Goal: Transaction & Acquisition: Obtain resource

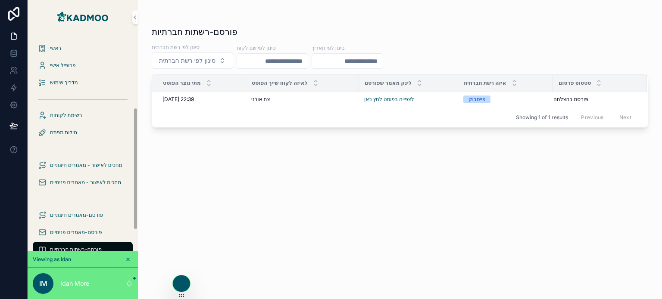
scroll to position [129, 0]
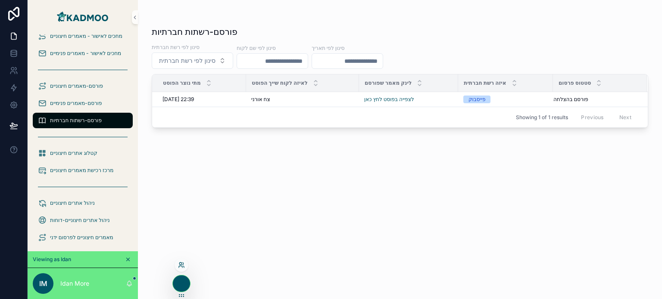
click at [181, 262] on icon at bounding box center [181, 265] width 7 height 7
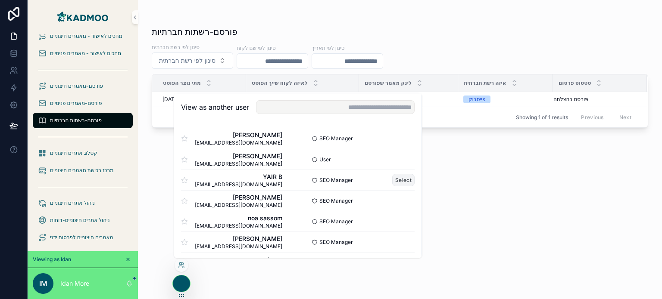
click at [393, 181] on button "Select" at bounding box center [403, 180] width 22 height 12
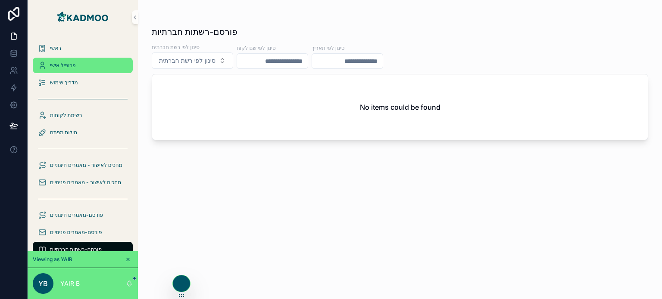
click at [75, 62] on span "פרופיל אישי" at bounding box center [62, 65] width 25 height 7
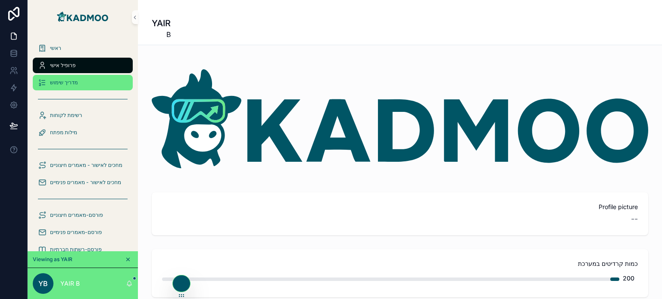
click at [78, 81] on span "מדריך שימוש" at bounding box center [64, 82] width 28 height 7
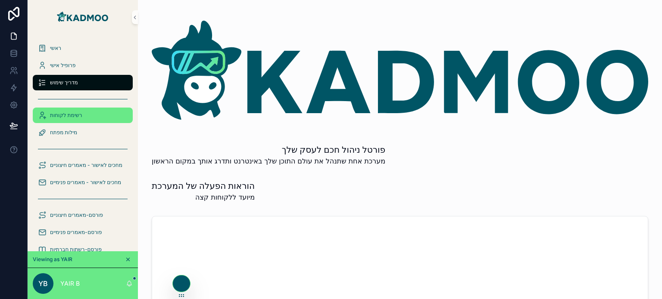
click at [82, 120] on div "רשימת לקוחות" at bounding box center [83, 116] width 90 height 14
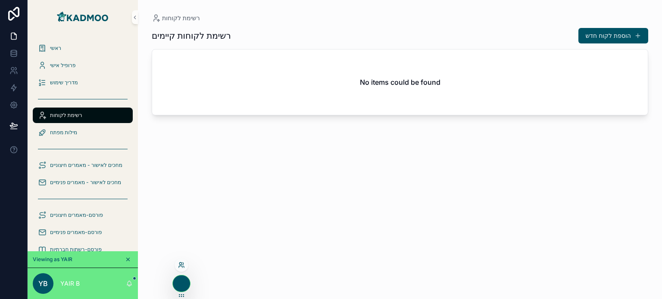
click at [183, 264] on icon at bounding box center [181, 265] width 7 height 7
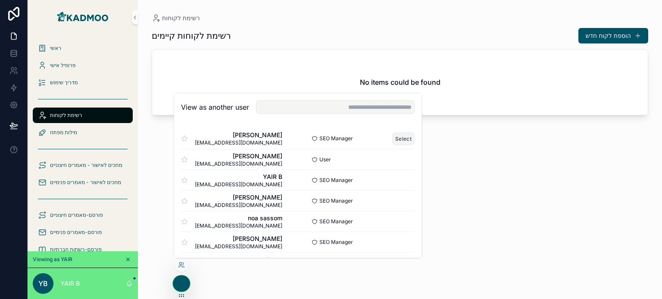
click at [393, 138] on button "Select" at bounding box center [403, 138] width 22 height 12
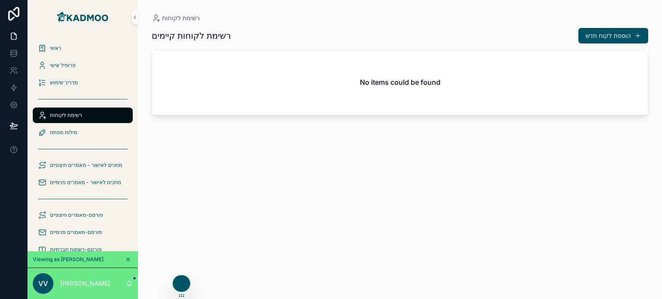
click at [93, 118] on div "רשימת לקוחות" at bounding box center [83, 116] width 90 height 14
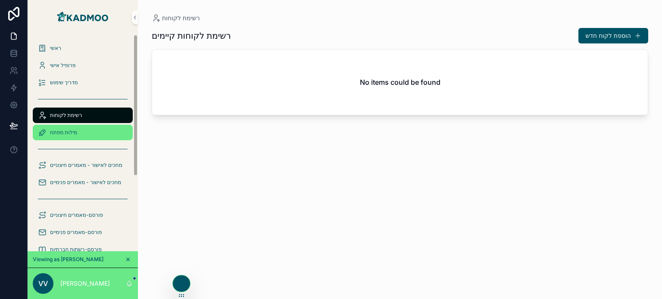
click at [69, 134] on span "מילות מפתח" at bounding box center [63, 132] width 27 height 7
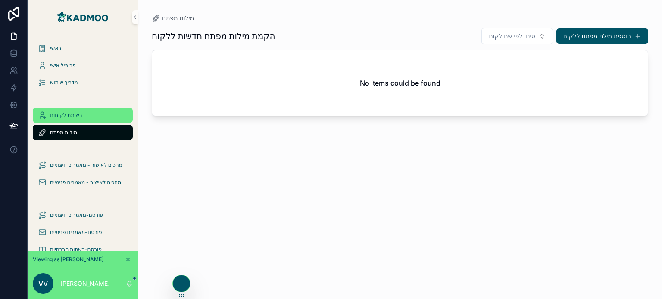
click at [72, 117] on span "רשימת לקוחות" at bounding box center [66, 115] width 32 height 7
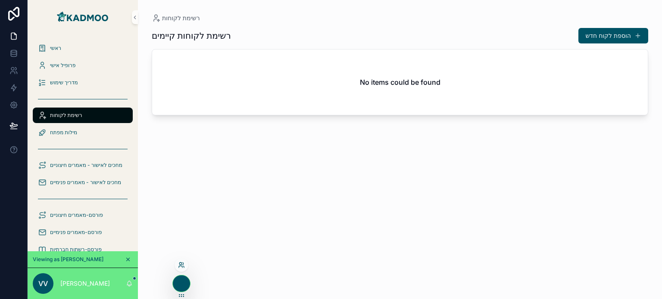
click at [179, 265] on icon at bounding box center [181, 265] width 7 height 7
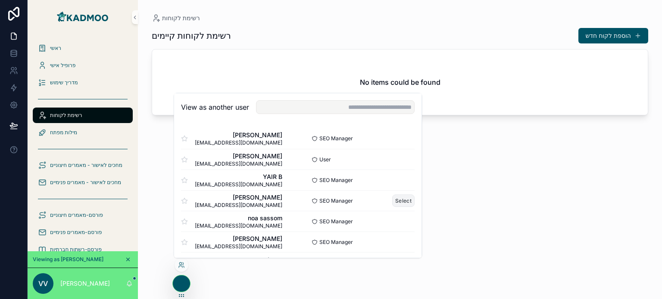
click at [395, 198] on button "Select" at bounding box center [403, 201] width 22 height 12
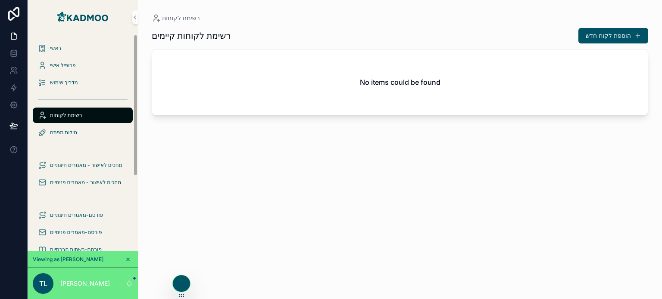
drag, startPoint x: 183, startPoint y: 265, endPoint x: 189, endPoint y: 263, distance: 7.0
click at [0, 0] on icon at bounding box center [0, 0] width 0 height 0
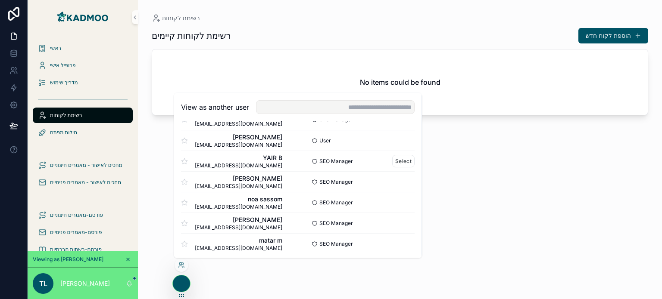
scroll to position [43, 0]
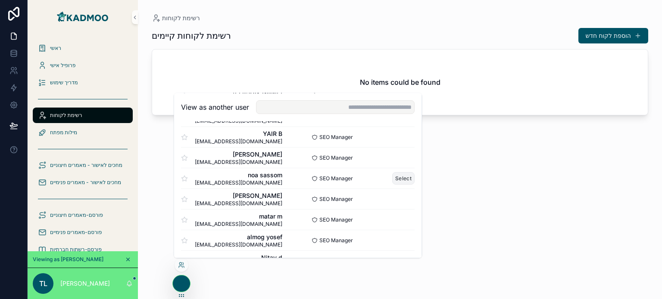
click at [392, 178] on button "Select" at bounding box center [403, 178] width 22 height 12
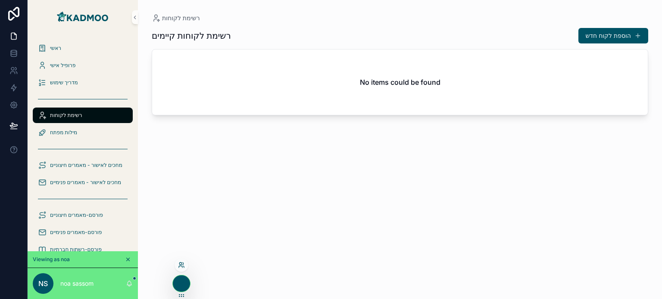
click at [180, 264] on icon at bounding box center [181, 265] width 7 height 7
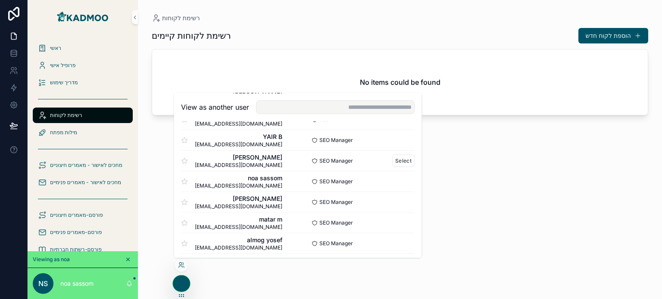
scroll to position [43, 0]
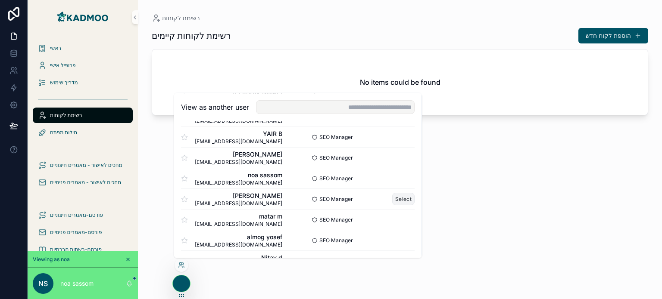
click at [393, 200] on button "Select" at bounding box center [403, 199] width 22 height 12
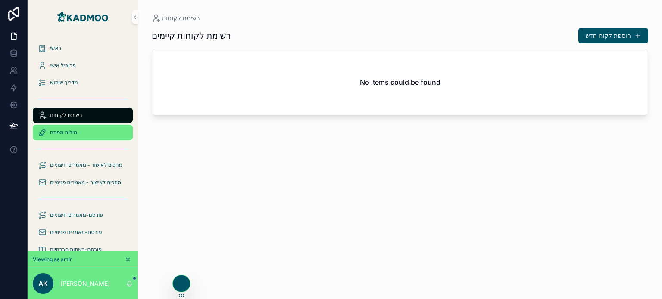
click at [76, 133] on span "מילות מפתח" at bounding box center [63, 132] width 27 height 7
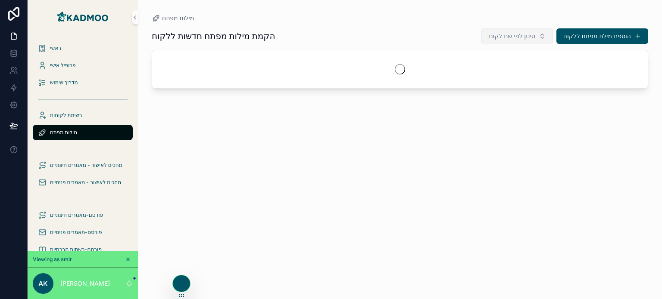
click at [522, 34] on span "סינון לפי שם לקוח" at bounding box center [512, 36] width 46 height 9
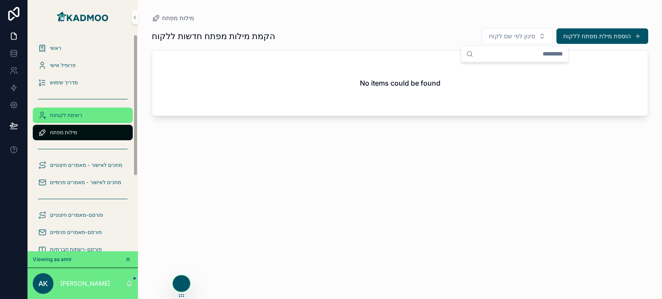
click at [106, 113] on div "רשימת לקוחות" at bounding box center [83, 116] width 90 height 14
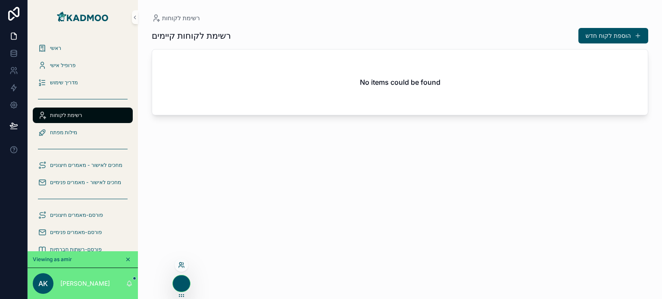
click at [181, 265] on icon at bounding box center [181, 265] width 7 height 7
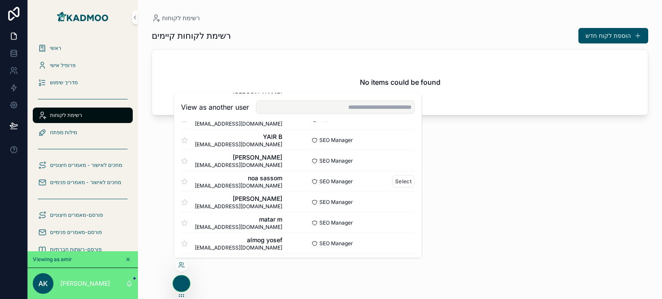
scroll to position [43, 0]
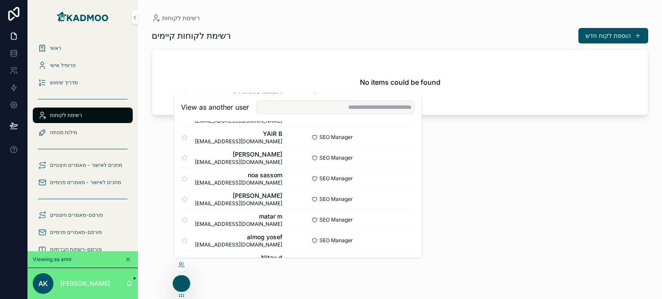
click at [409, 220] on div "[PERSON_NAME] [EMAIL_ADDRESS][DOMAIN_NAME] SEO Manager Select [PERSON_NAME] [EM…" at bounding box center [297, 291] width 247 height 427
click at [401, 220] on button "Select" at bounding box center [403, 220] width 22 height 12
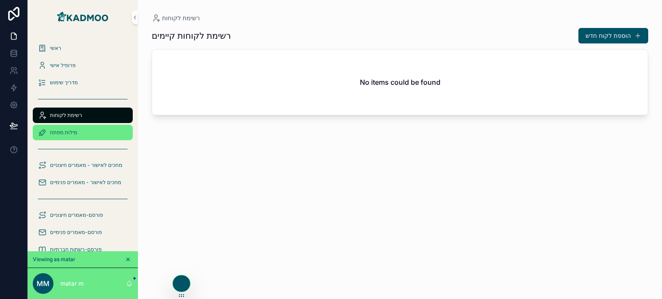
click at [72, 134] on span "מילות מפתח" at bounding box center [63, 132] width 27 height 7
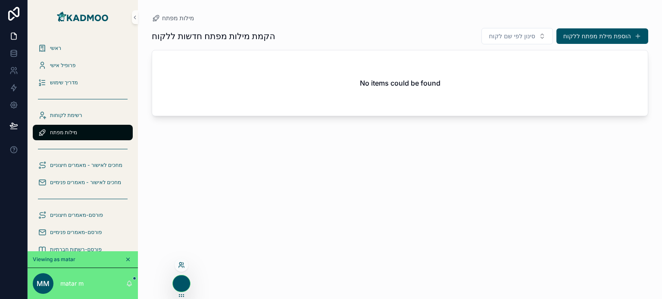
click at [181, 263] on icon at bounding box center [180, 264] width 2 height 2
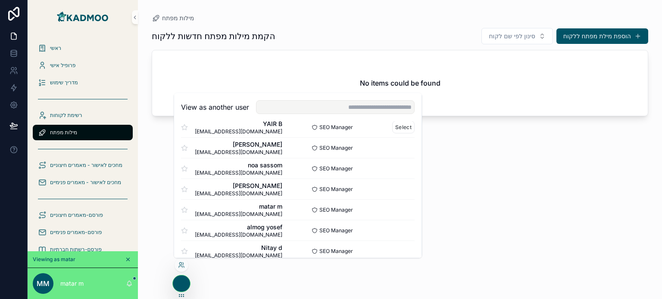
scroll to position [86, 0]
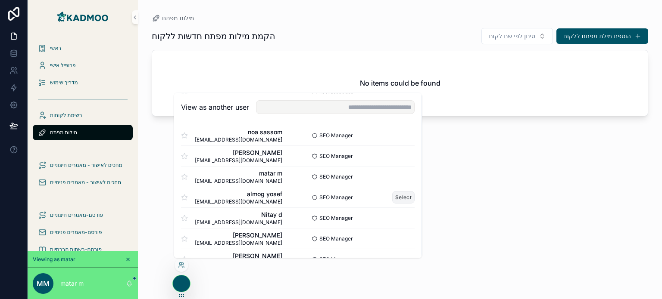
click at [395, 193] on button "Select" at bounding box center [403, 197] width 22 height 12
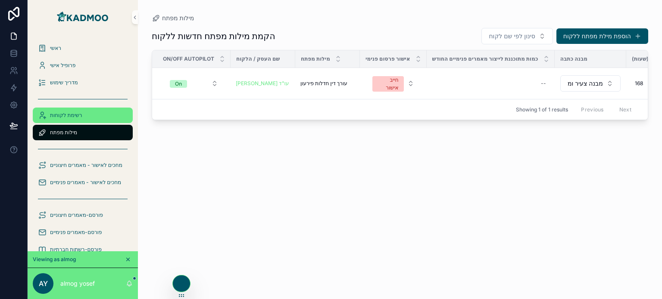
click at [76, 112] on span "רשימת לקוחות" at bounding box center [66, 115] width 32 height 7
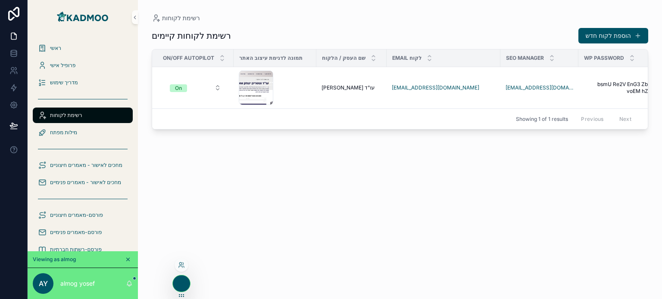
click at [183, 261] on div at bounding box center [181, 266] width 14 height 14
click at [180, 271] on div at bounding box center [181, 266] width 14 height 14
click at [180, 269] on div at bounding box center [181, 266] width 14 height 14
click at [180, 267] on icon at bounding box center [181, 265] width 7 height 7
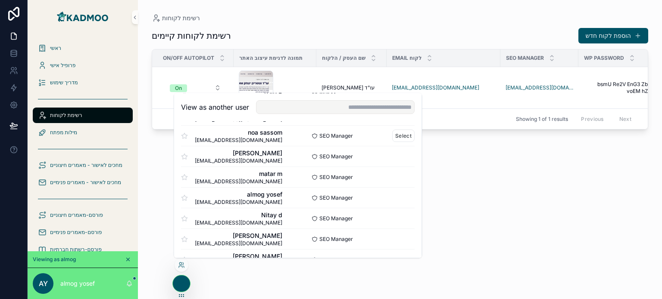
scroll to position [86, 0]
click at [393, 218] on button "Select" at bounding box center [403, 218] width 22 height 12
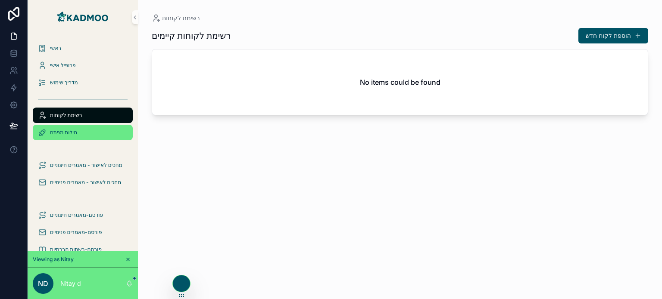
click at [77, 134] on span "מילות מפתח" at bounding box center [63, 132] width 27 height 7
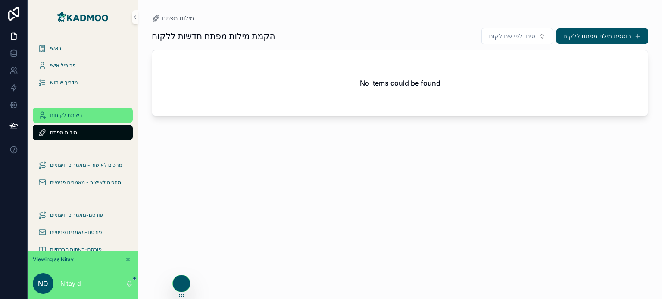
click at [75, 117] on span "רשימת לקוחות" at bounding box center [66, 115] width 32 height 7
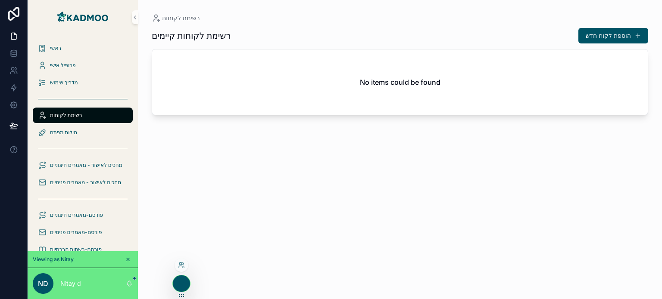
click at [180, 262] on icon at bounding box center [181, 265] width 7 height 7
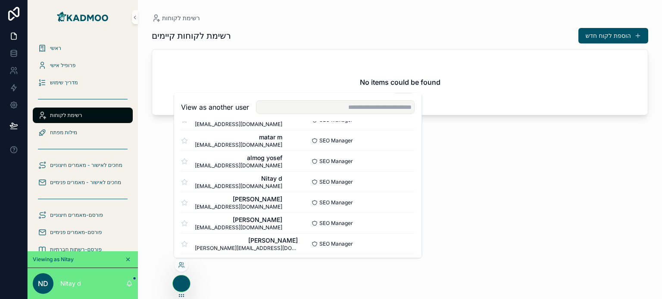
scroll to position [129, 0]
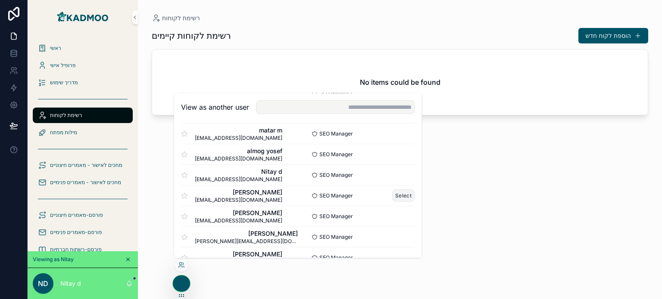
click at [402, 194] on button "Select" at bounding box center [403, 196] width 22 height 12
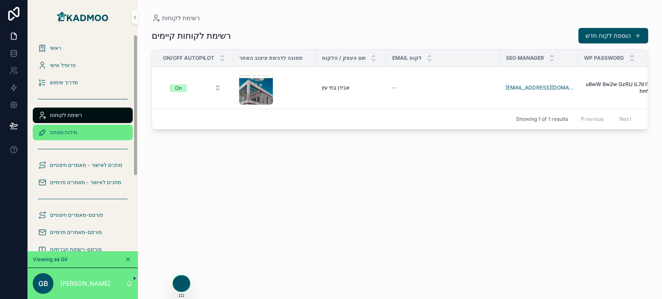
click at [78, 136] on div "מילות מפתח" at bounding box center [83, 133] width 90 height 14
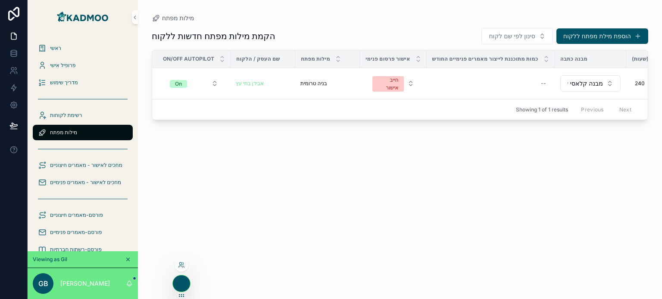
click at [179, 272] on div at bounding box center [181, 267] width 14 height 17
click at [179, 266] on icon at bounding box center [180, 267] width 3 height 2
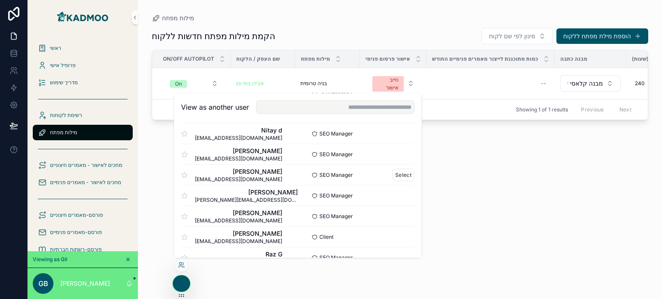
scroll to position [172, 0]
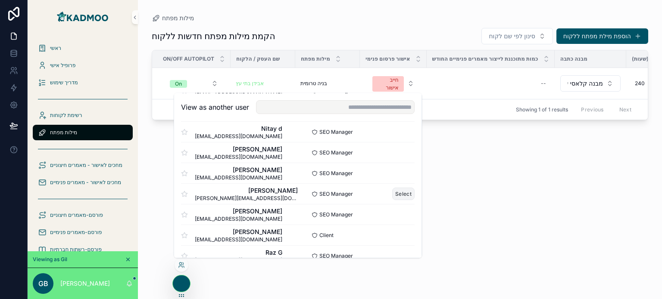
click at [397, 191] on button "Select" at bounding box center [403, 194] width 22 height 12
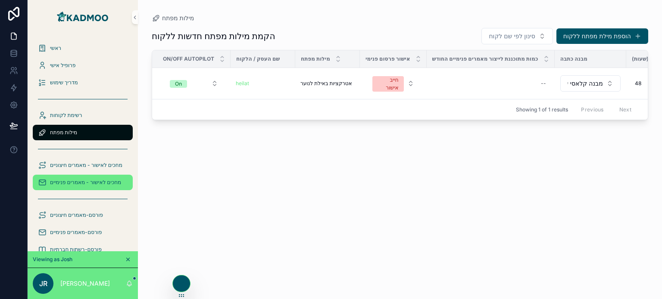
click at [87, 180] on span "מחכים לאישור - מאמרים פנימיים" at bounding box center [85, 182] width 71 height 7
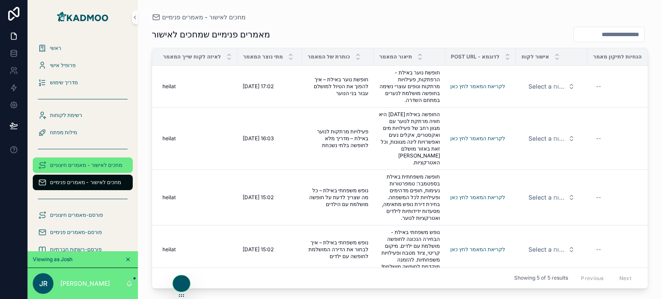
click at [107, 166] on span "מחכים לאישור - מאמרים חיצוניים" at bounding box center [86, 165] width 72 height 7
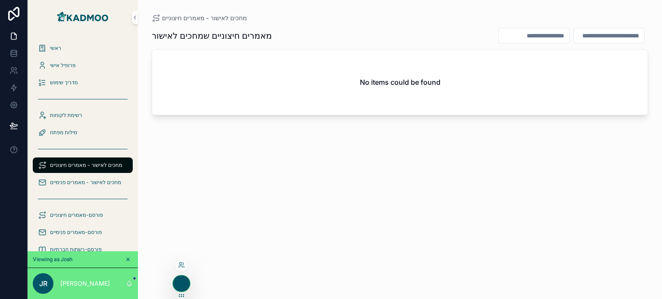
click at [179, 261] on div at bounding box center [181, 266] width 14 height 14
click at [183, 266] on icon at bounding box center [183, 267] width 1 height 2
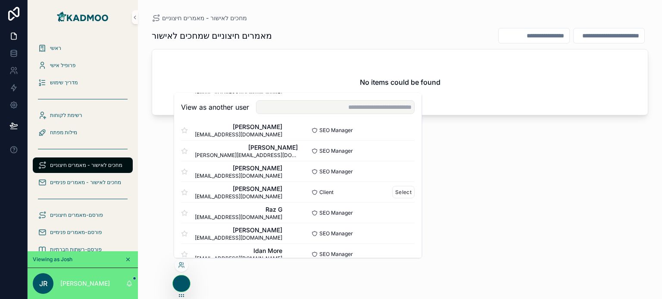
scroll to position [172, 0]
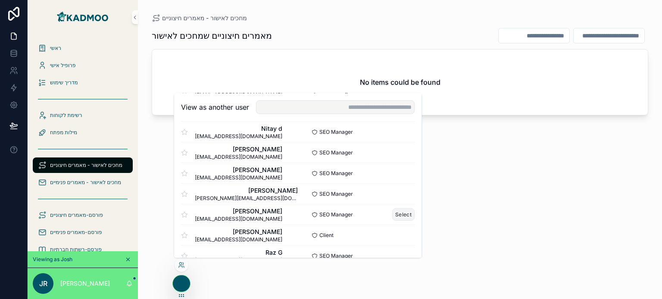
click at [396, 214] on button "Select" at bounding box center [403, 215] width 22 height 12
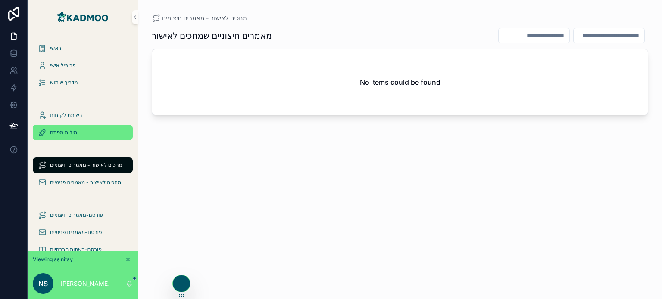
click at [67, 126] on div "מילות מפתח" at bounding box center [83, 133] width 90 height 14
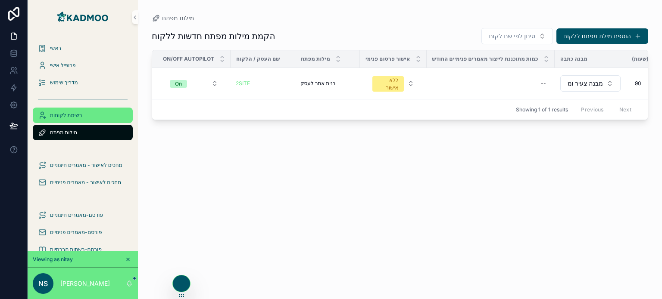
click at [81, 118] on span "רשימת לקוחות" at bounding box center [66, 115] width 32 height 7
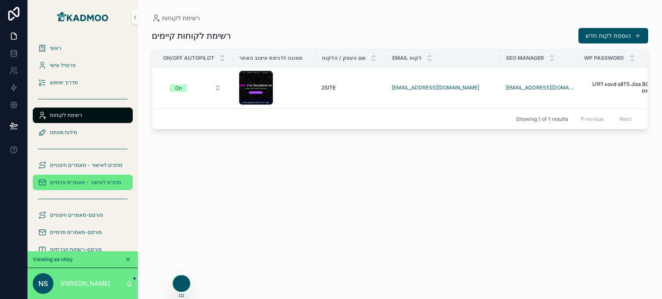
click at [102, 182] on span "מחכים לאישור - מאמרים פנימיים" at bounding box center [85, 182] width 71 height 7
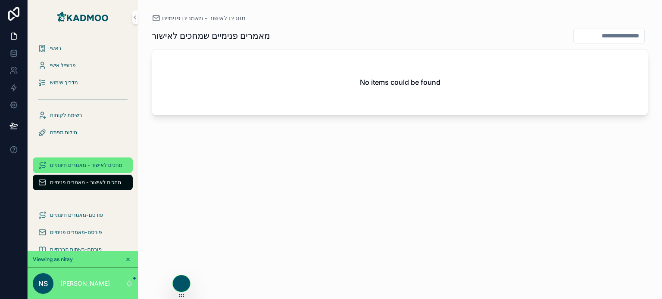
click at [106, 162] on span "מחכים לאישור - מאמרים חיצוניים" at bounding box center [86, 165] width 72 height 7
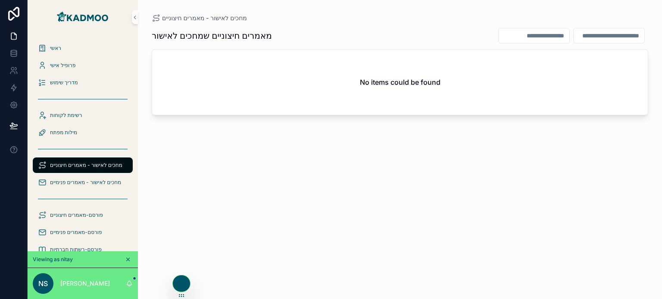
click at [112, 165] on span "מחכים לאישור - מאמרים חיצוניים" at bounding box center [86, 165] width 72 height 7
click at [107, 181] on span "מחכים לאישור - מאמרים פנימיים" at bounding box center [85, 182] width 71 height 7
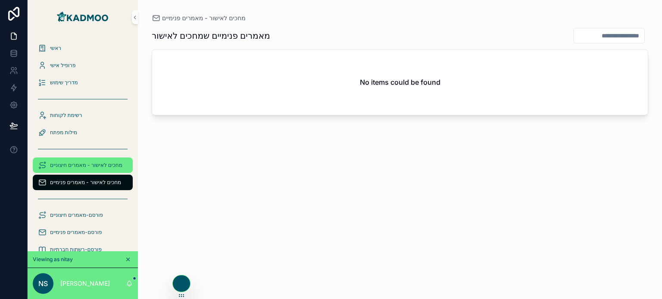
click at [107, 168] on span "מחכים לאישור - מאמרים חיצוניים" at bounding box center [86, 165] width 72 height 7
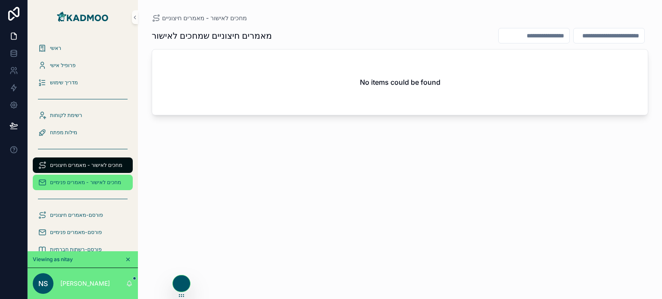
click at [106, 181] on span "מחכים לאישור - מאמרים פנימיים" at bounding box center [85, 182] width 71 height 7
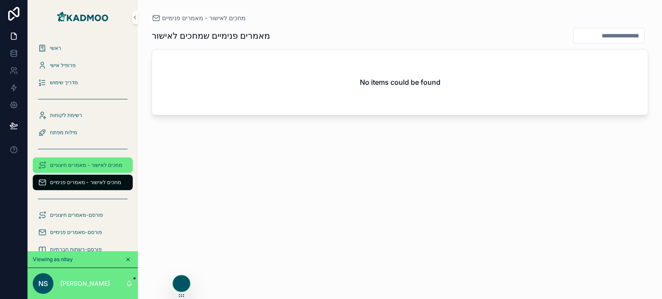
click at [106, 169] on span "מחכים לאישור - מאמרים חיצוניים" at bounding box center [86, 165] width 72 height 7
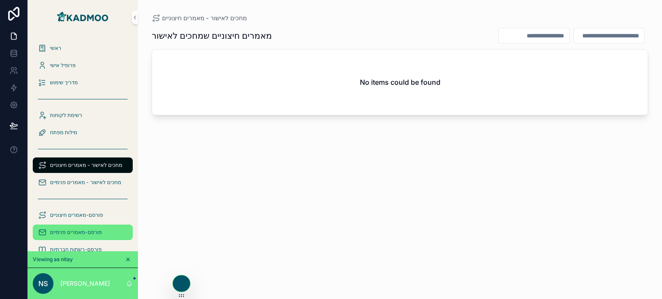
click at [95, 229] on span "פורסם-מאמרים פנימיים" at bounding box center [76, 232] width 52 height 7
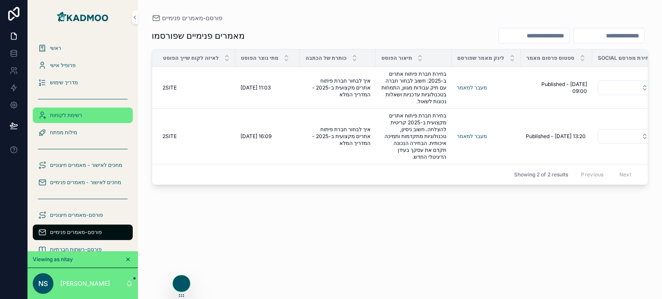
click at [78, 115] on span "רשימת לקוחות" at bounding box center [66, 115] width 32 height 7
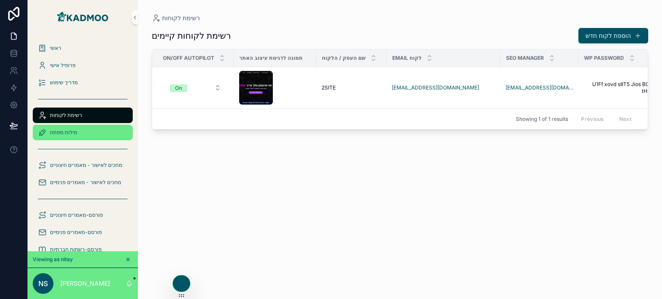
click at [71, 136] on span "מילות מפתח" at bounding box center [63, 132] width 27 height 7
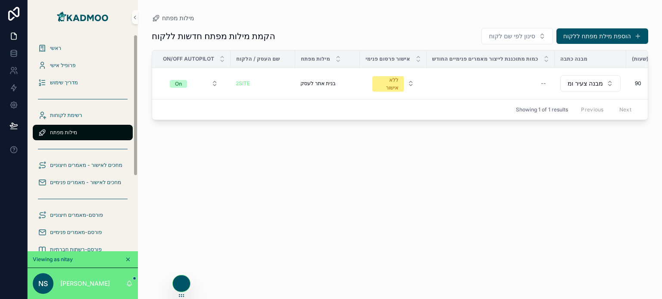
click at [68, 106] on div "scrollable content" at bounding box center [83, 99] width 110 height 16
click at [69, 114] on span "רשימת לקוחות" at bounding box center [66, 115] width 32 height 7
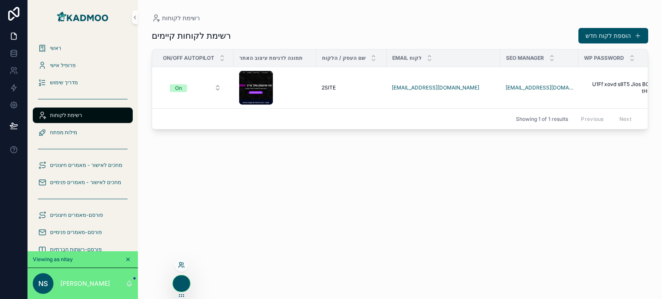
click at [178, 268] on icon at bounding box center [181, 265] width 7 height 7
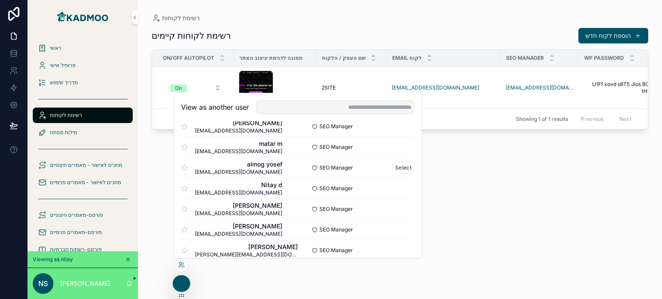
scroll to position [118, 0]
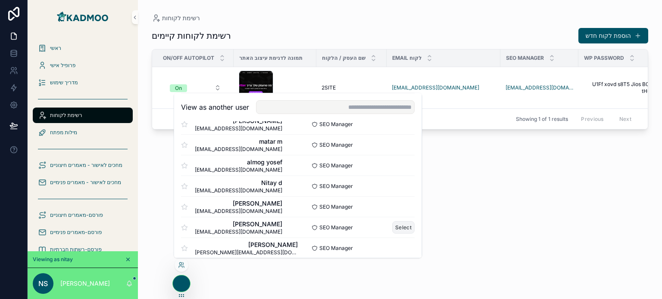
click at [396, 229] on button "Select" at bounding box center [403, 227] width 22 height 12
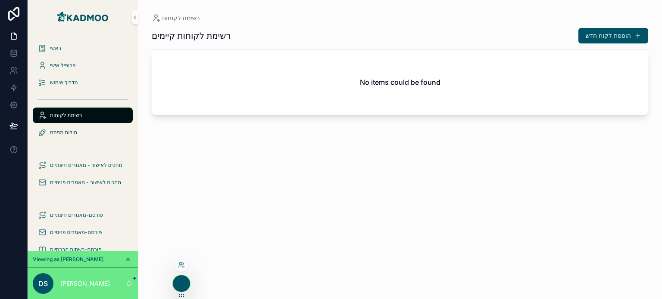
click at [181, 270] on div at bounding box center [181, 266] width 14 height 14
click at [179, 268] on icon at bounding box center [181, 265] width 7 height 7
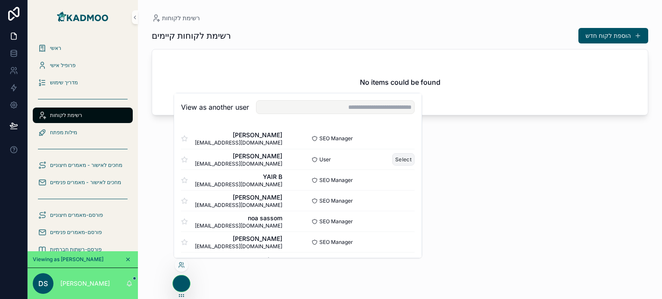
click at [397, 158] on button "Select" at bounding box center [403, 159] width 22 height 12
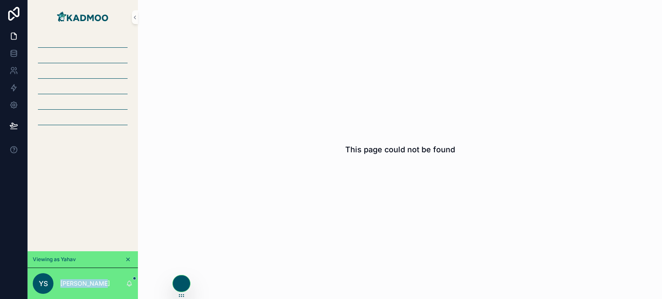
drag, startPoint x: 101, startPoint y: 282, endPoint x: 130, endPoint y: 252, distance: 42.1
click at [125, 252] on div "Viewing as Yahav YS Yahav Schwartz" at bounding box center [83, 149] width 110 height 299
drag, startPoint x: 56, startPoint y: 138, endPoint x: 78, endPoint y: 125, distance: 25.5
click at [57, 138] on div "scrollable content" at bounding box center [83, 88] width 110 height 109
drag, startPoint x: 81, startPoint y: 84, endPoint x: 79, endPoint y: 73, distance: 11.8
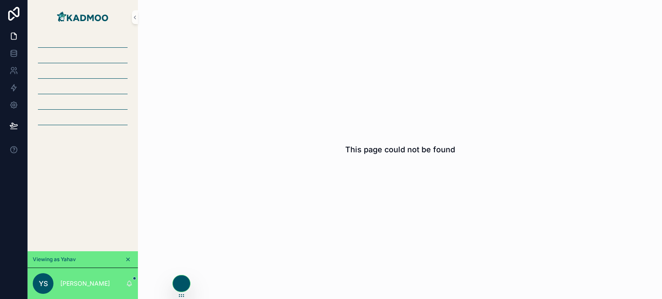
click at [81, 85] on div "scrollable content" at bounding box center [83, 79] width 100 height 14
click at [18, 13] on icon at bounding box center [13, 14] width 11 height 14
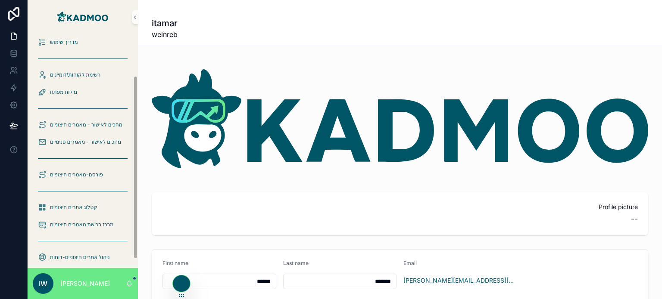
scroll to position [64, 0]
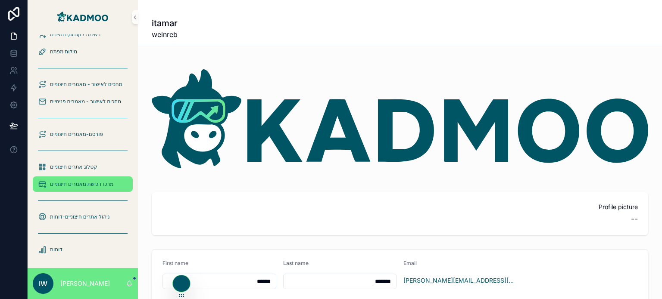
click at [79, 184] on span "מרכז רכישת מאמרים חיצוניים" at bounding box center [81, 184] width 63 height 7
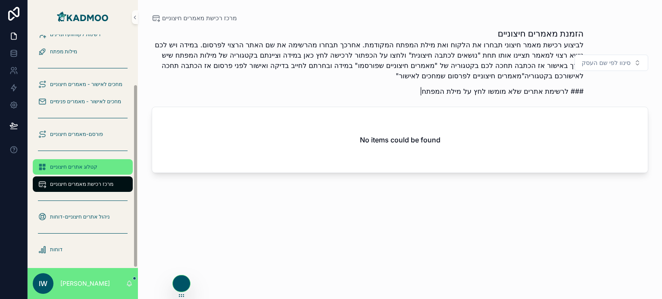
click at [66, 161] on div "קטלוג אתרים חיצוניים" at bounding box center [83, 167] width 90 height 14
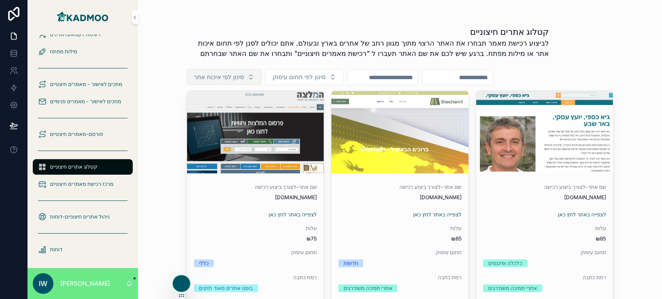
click at [238, 81] on span "סינון לפי איכות אתר" at bounding box center [219, 77] width 50 height 9
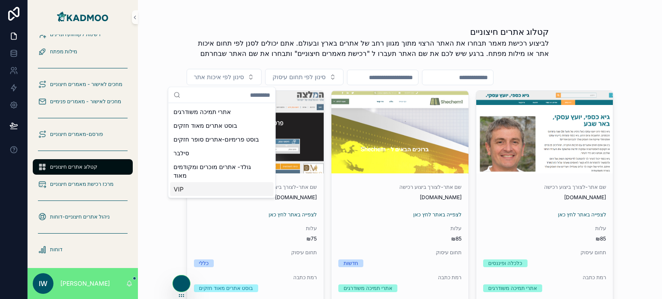
click at [179, 195] on div "VIP" at bounding box center [221, 190] width 103 height 14
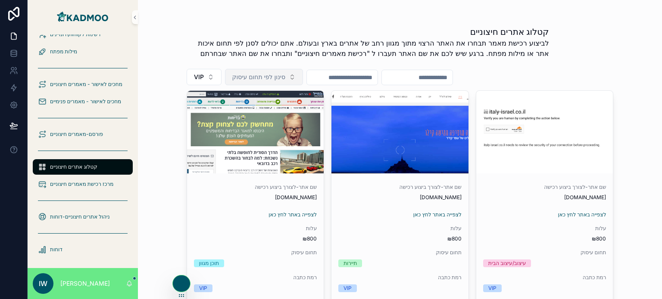
click at [283, 79] on span "סינון לפי תחום עיסוק" at bounding box center [258, 77] width 53 height 9
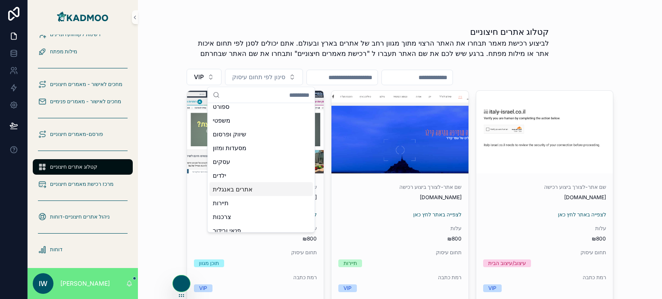
scroll to position [91, 0]
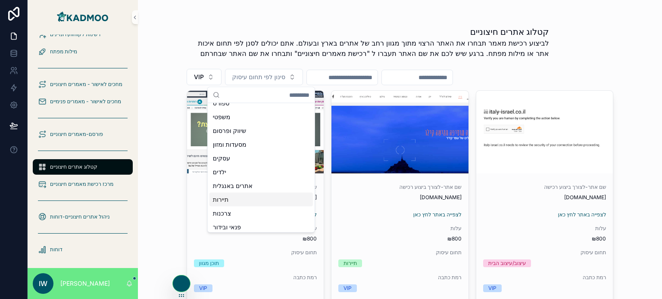
click at [234, 201] on div "תיירות" at bounding box center [260, 200] width 103 height 14
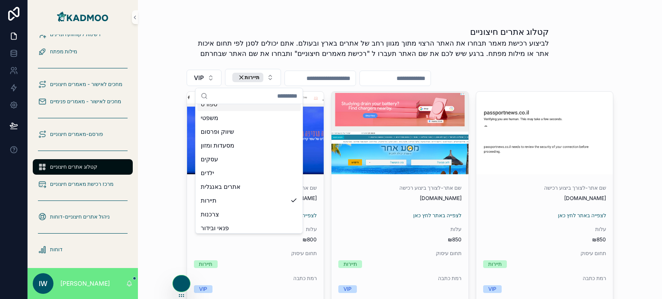
click at [545, 61] on div "קטלוג אתרים חיצוניים לביצוע רכישת מאמר תבחרו את האתר הרצוי מתוך מגוון רחב של את…" at bounding box center [400, 45] width 427 height 38
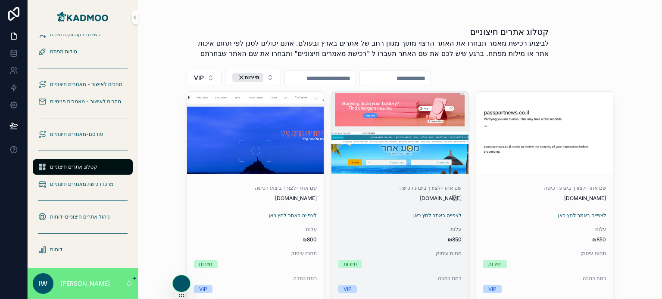
click at [453, 197] on icon "scrollable content" at bounding box center [455, 199] width 4 height 4
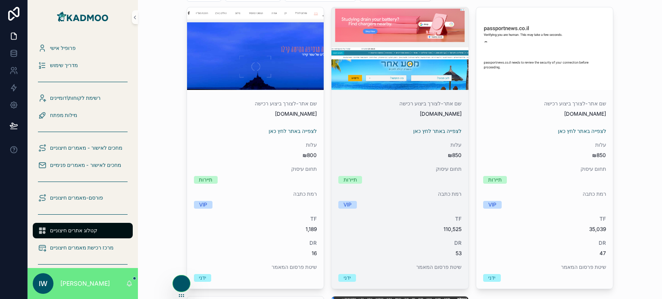
scroll to position [86, 0]
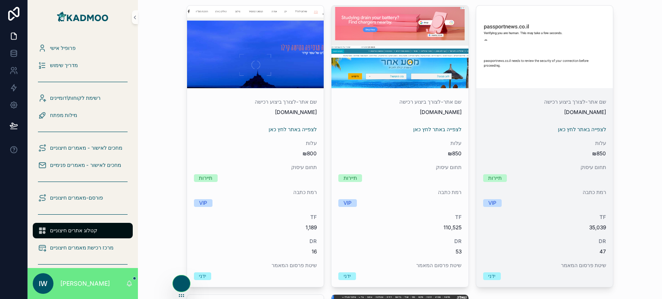
drag, startPoint x: 550, startPoint y: 112, endPoint x: 607, endPoint y: 112, distance: 56.9
click at [607, 112] on div "שם אתר-לצורך ביצוע רכישה [DOMAIN_NAME] לצפייה באתר לחץ כאן עלות ₪850 תחום עיסוק…" at bounding box center [544, 190] width 137 height 196
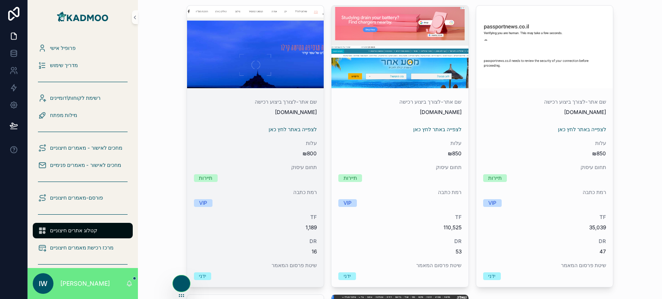
copy span "[DOMAIN_NAME]"
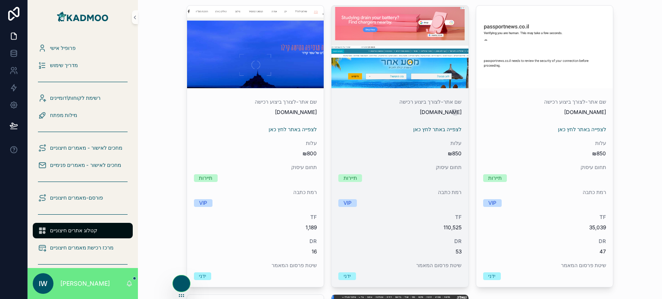
drag, startPoint x: 432, startPoint y: 112, endPoint x: 401, endPoint y: 115, distance: 31.2
click at [401, 115] on span "[DOMAIN_NAME]" at bounding box center [399, 112] width 123 height 7
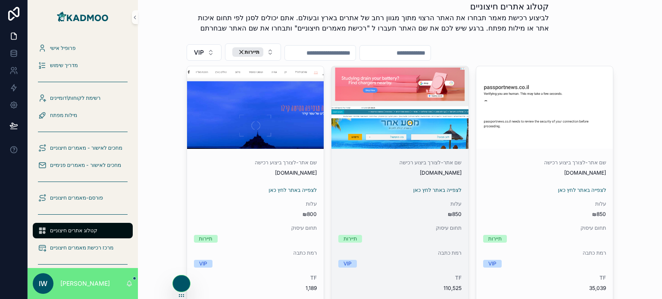
scroll to position [0, 0]
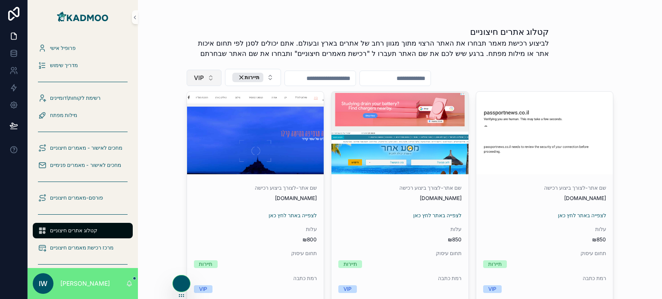
click at [207, 70] on button "VIP" at bounding box center [204, 78] width 35 height 16
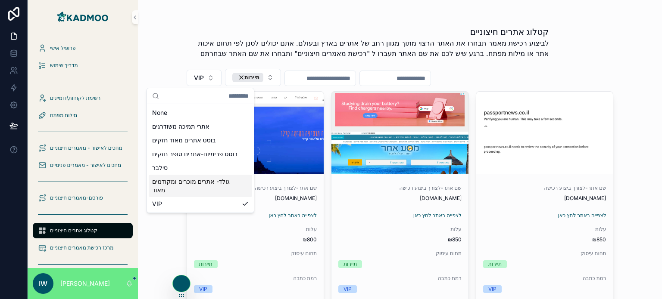
click at [205, 197] on div "גולד- אתרים מוכרים ומקודמים מאוד" at bounding box center [200, 186] width 103 height 22
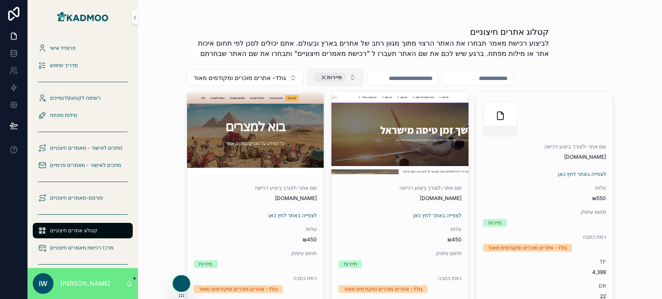
click at [319, 78] on div "תיירות" at bounding box center [330, 77] width 31 height 9
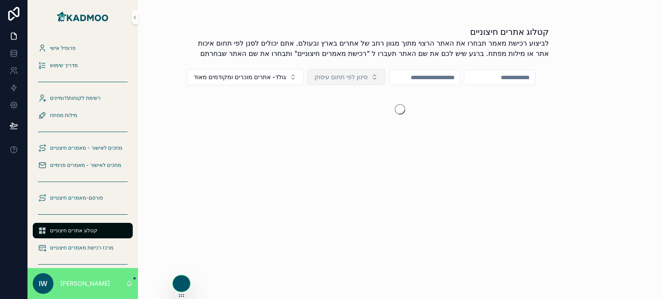
click at [413, 79] on input "scrollable content" at bounding box center [424, 78] width 71 height 12
type input "****"
click at [467, 75] on icon "Clear" at bounding box center [463, 77] width 7 height 7
click at [344, 72] on button "סינון לפי תחום עיסוק" at bounding box center [346, 77] width 78 height 16
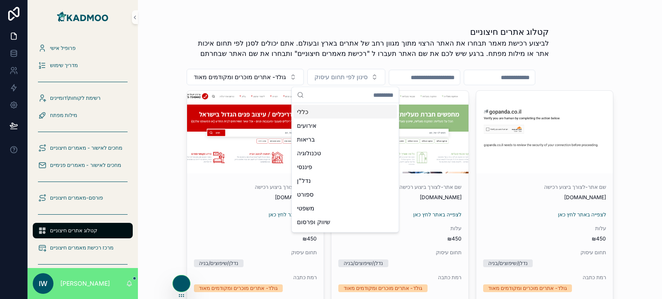
drag, startPoint x: 345, startPoint y: 72, endPoint x: 365, endPoint y: 66, distance: 21.1
click at [346, 72] on button "סינון לפי תחום עיסוק" at bounding box center [346, 77] width 78 height 16
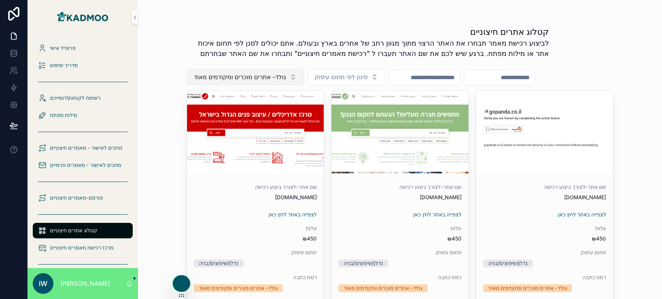
click at [261, 76] on span "גולד- אתרים מוכרים ומקודמים מאוד" at bounding box center [240, 77] width 92 height 9
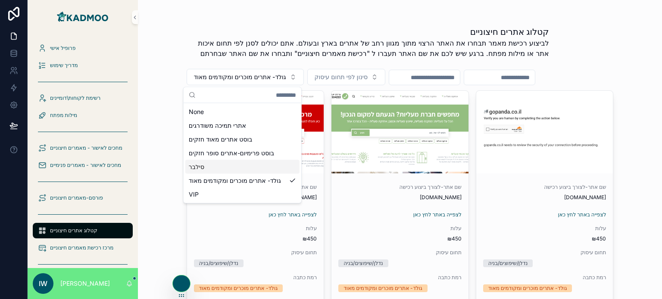
click at [213, 171] on div "סילבר" at bounding box center [242, 167] width 114 height 14
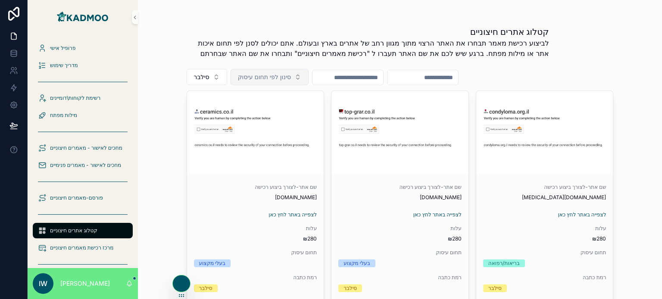
click at [259, 75] on span "סינון לפי תחום עיסוק" at bounding box center [264, 77] width 53 height 9
type input "***"
click at [265, 109] on div "תיירות" at bounding box center [267, 112] width 103 height 14
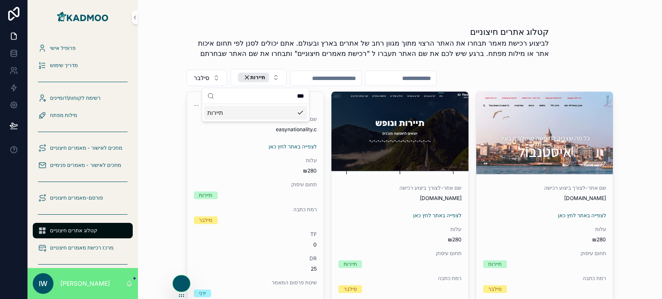
click at [152, 128] on div "קטלוג אתרים חיצוניים לביצוע רכישת מאמר תבחרו את האתר הרצוי מתוך מגוון רחב של את…" at bounding box center [400, 149] width 524 height 299
drag, startPoint x: 247, startPoint y: 79, endPoint x: 161, endPoint y: 4, distance: 114.2
click at [247, 79] on div "תיירות" at bounding box center [253, 77] width 31 height 9
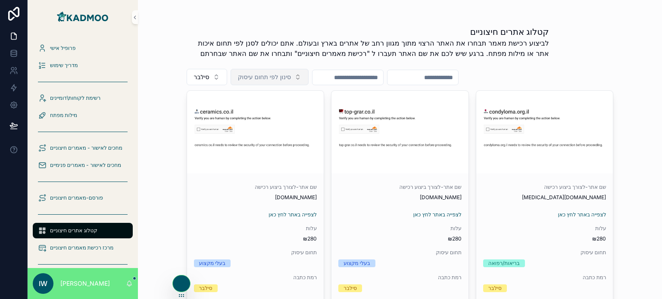
click at [286, 80] on span "סינון לפי תחום עיסוק" at bounding box center [264, 77] width 53 height 9
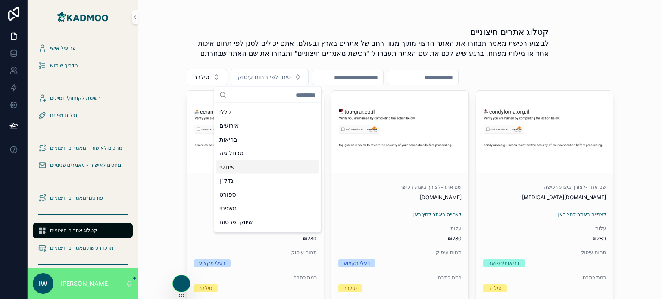
click at [243, 165] on div "פיננסי" at bounding box center [267, 167] width 103 height 14
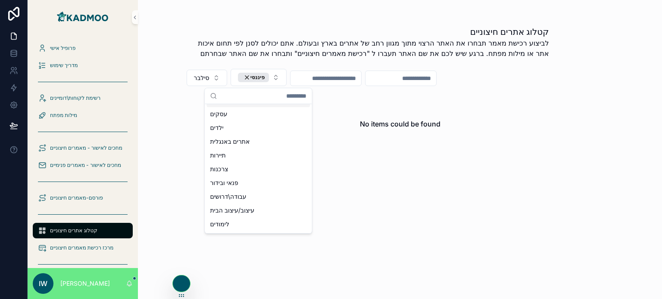
scroll to position [172, 0]
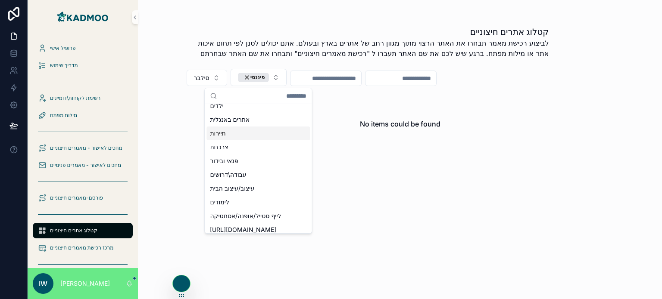
click at [367, 104] on div "No items could be found" at bounding box center [400, 123] width 427 height 65
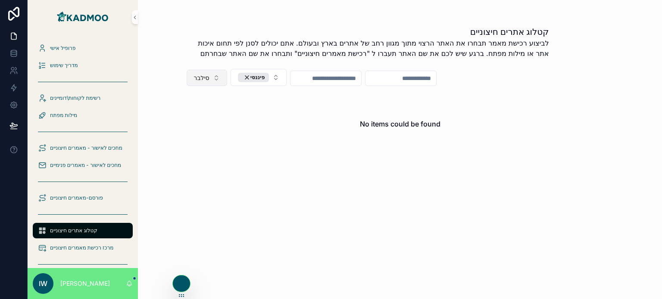
drag, startPoint x: 222, startPoint y: 75, endPoint x: 218, endPoint y: 76, distance: 4.4
click at [218, 76] on button "סילבר" at bounding box center [207, 78] width 40 height 16
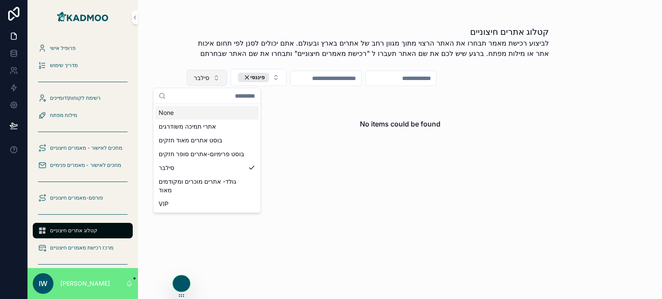
click at [218, 76] on button "סילבר" at bounding box center [207, 78] width 40 height 16
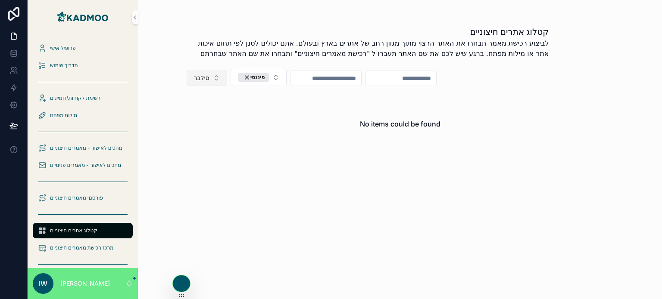
click at [216, 78] on button "סילבר" at bounding box center [207, 78] width 40 height 16
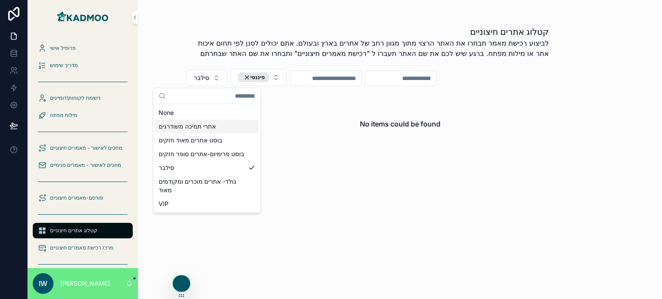
click at [194, 127] on div "אתרי תמיכה משודרגים" at bounding box center [206, 127] width 103 height 14
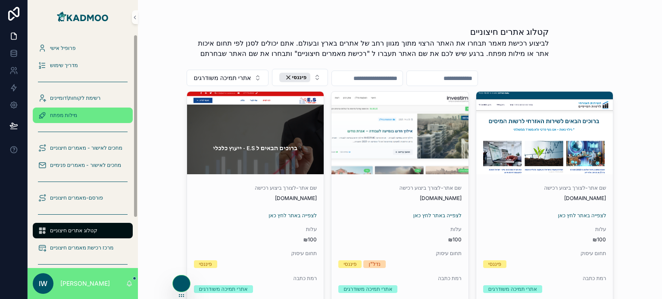
click at [50, 113] on div "מילות מפתח" at bounding box center [83, 116] width 90 height 14
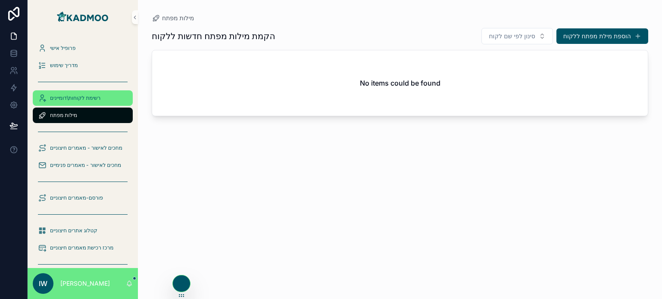
click at [65, 100] on span "רשימת לקוחות\דומיינים" at bounding box center [75, 98] width 50 height 7
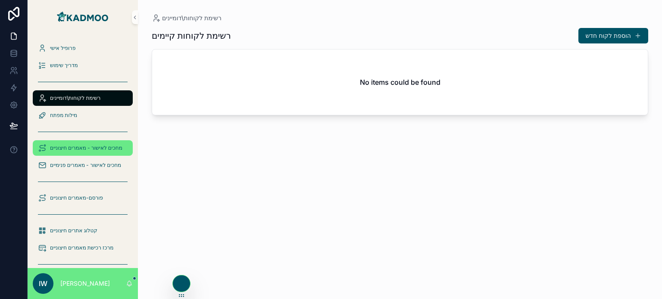
drag, startPoint x: 69, startPoint y: 149, endPoint x: 72, endPoint y: 142, distance: 7.9
click at [69, 149] on span "מחכים לאישור - מאמרים חיצוניים" at bounding box center [86, 148] width 72 height 7
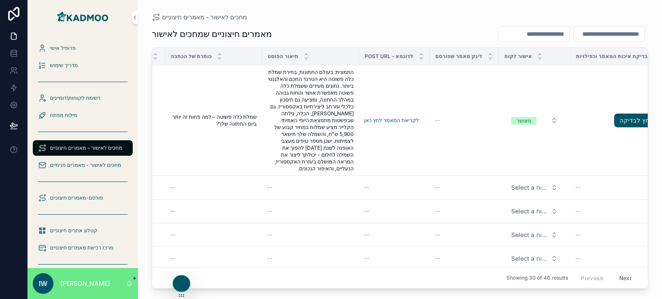
scroll to position [0, 287]
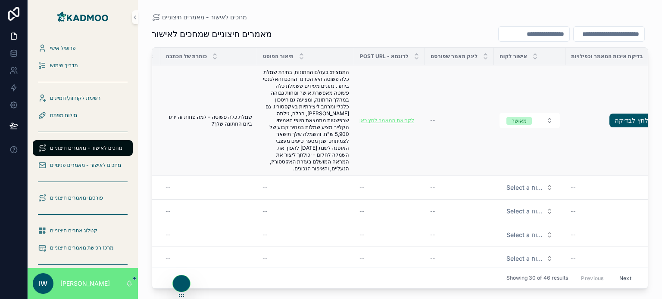
click at [393, 118] on link "לקריאת המאמר לחץ כאן" at bounding box center [386, 120] width 55 height 6
